Goal: Task Accomplishment & Management: Use online tool/utility

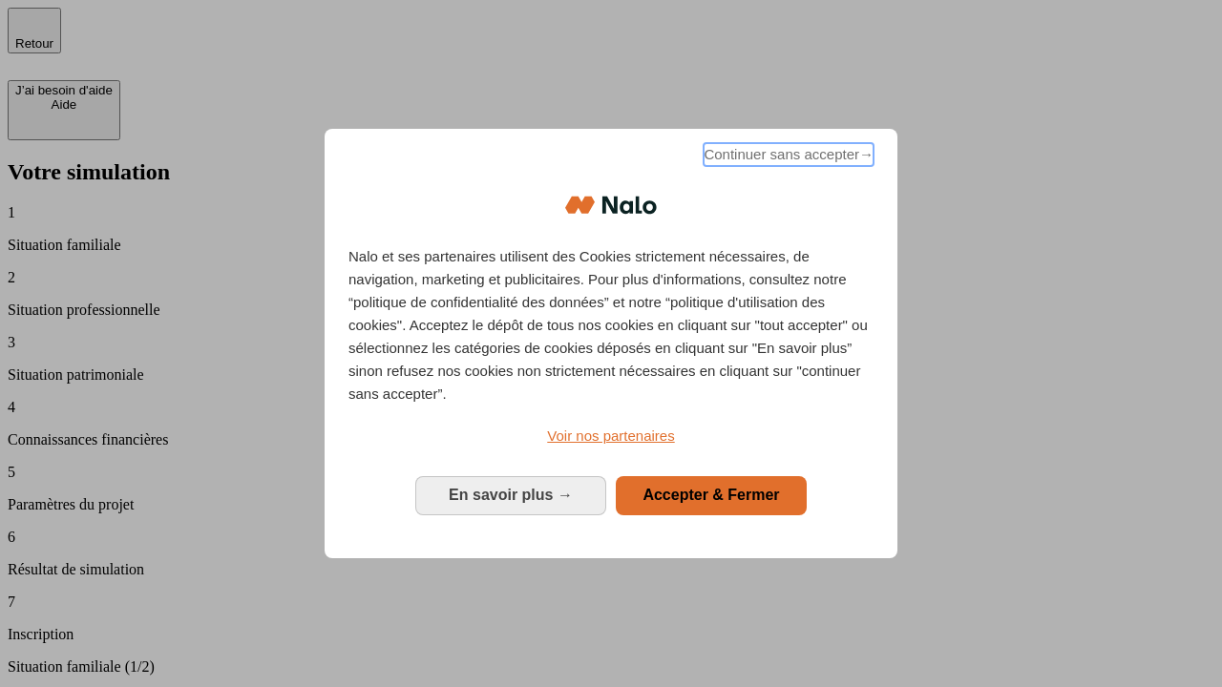
click at [787, 158] on span "Continuer sans accepter →" at bounding box center [789, 154] width 170 height 23
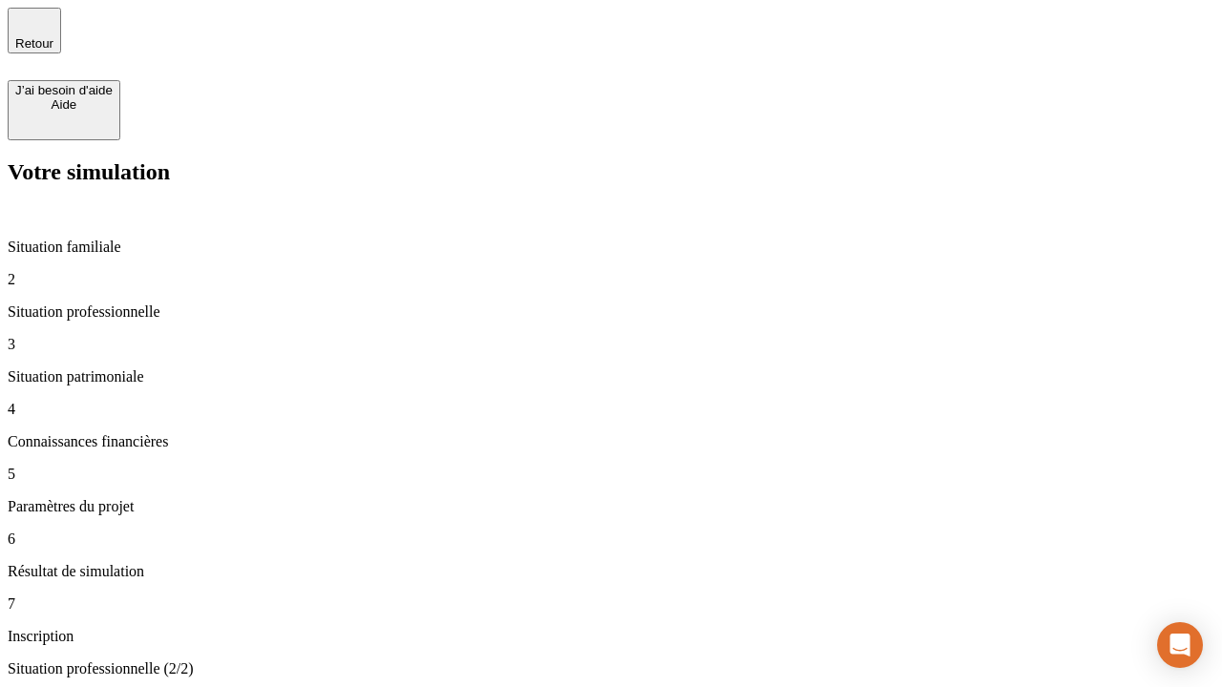
type input "30 000"
